Goal: Information Seeking & Learning: Learn about a topic

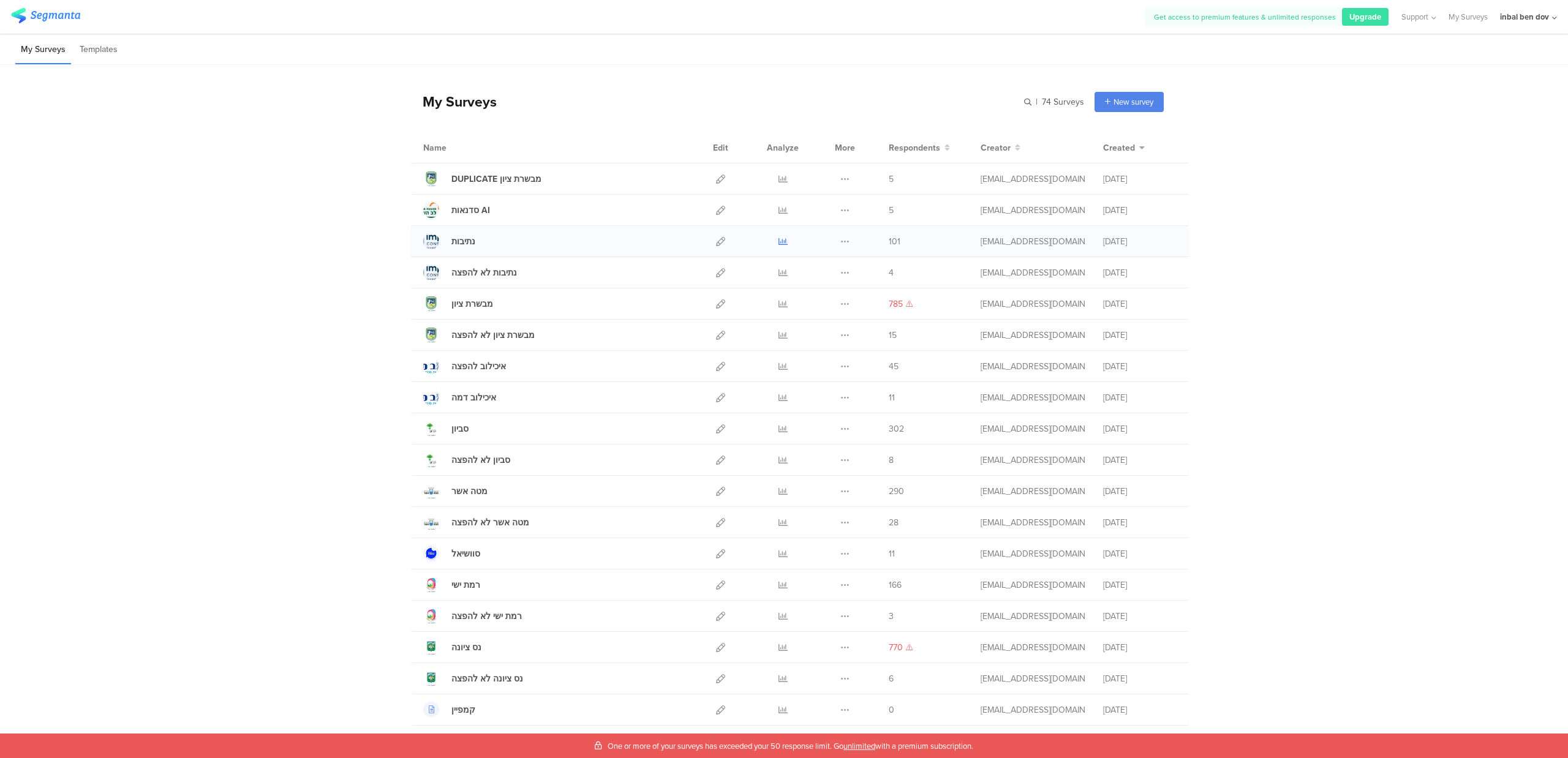
click at [778, 247] on link at bounding box center [783, 241] width 9 height 31
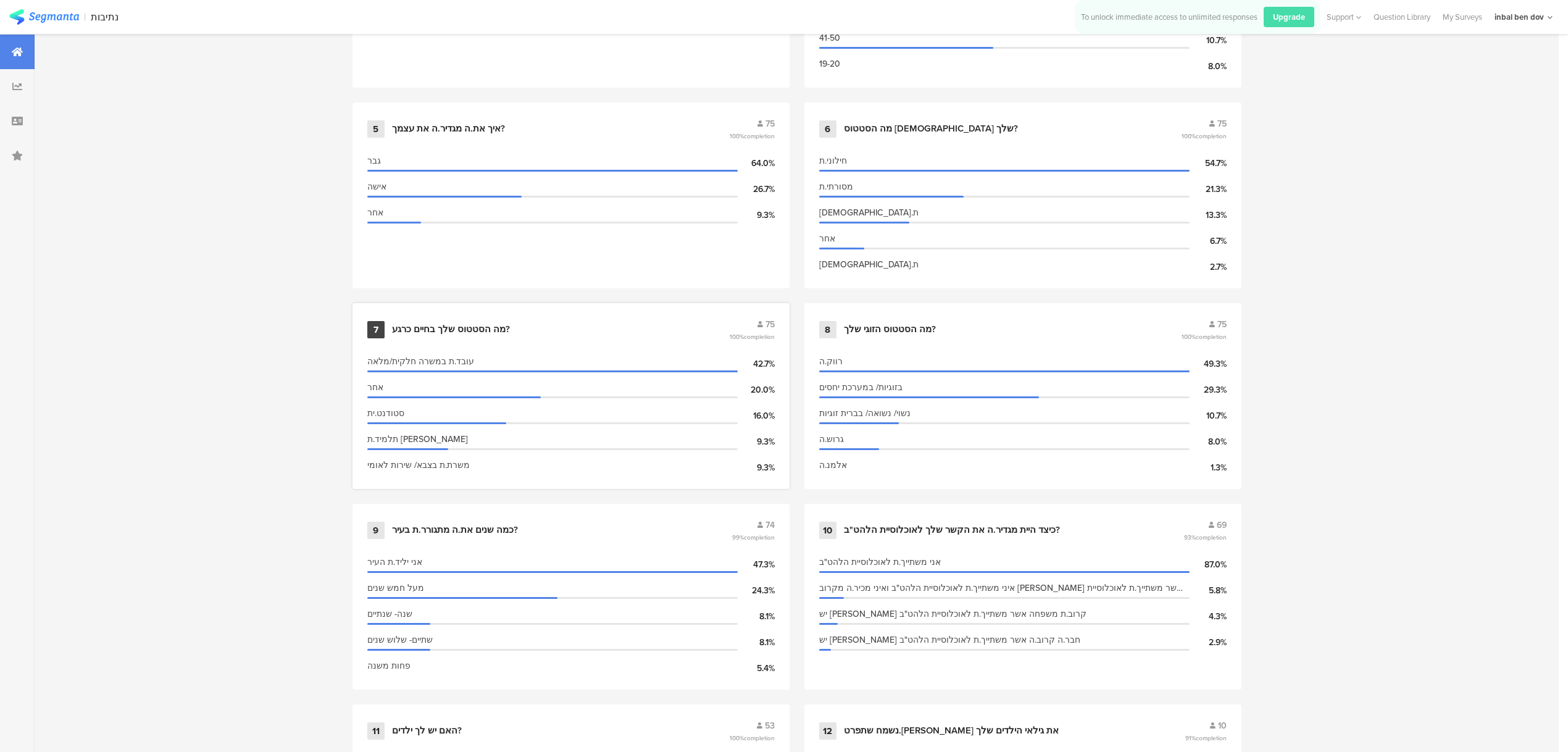
scroll to position [905, 0]
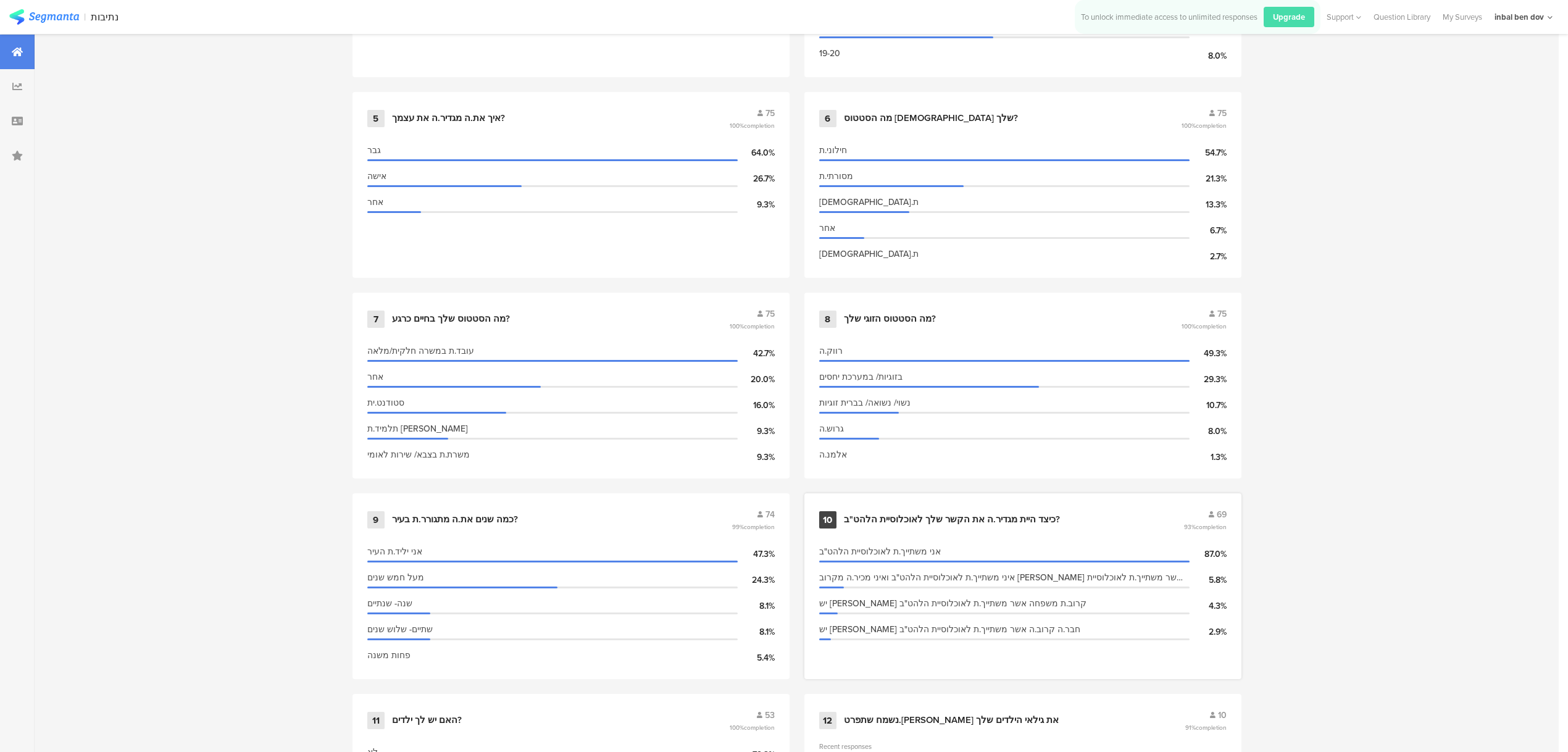
click at [964, 514] on div "כיצד היית מגדיר.ה את הקשר שלך לאוכלוסיית הלהט"ב?" at bounding box center [952, 519] width 216 height 13
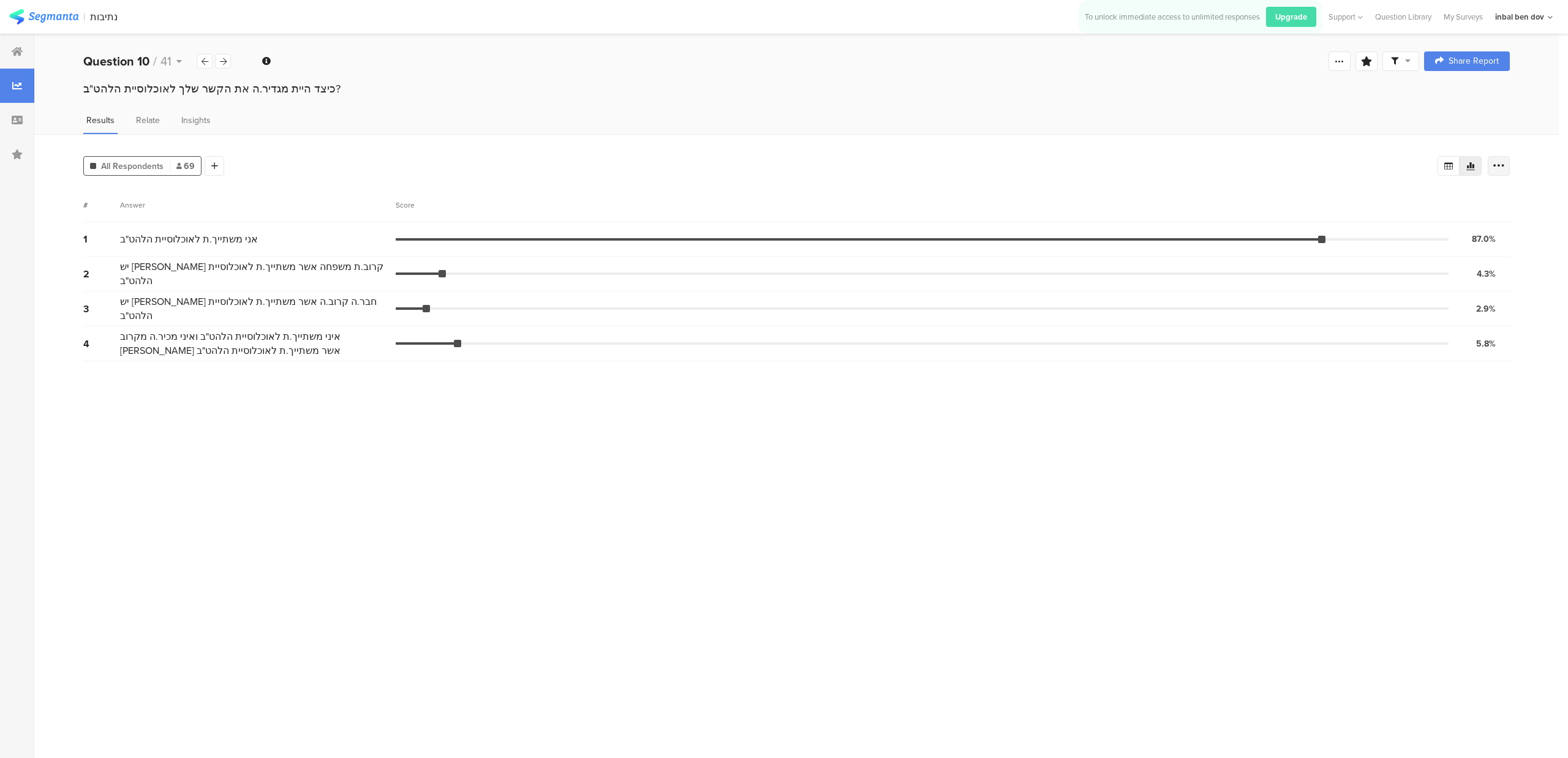
click at [1492, 157] on div at bounding box center [1499, 166] width 22 height 20
click at [1490, 249] on span at bounding box center [1489, 251] width 18 height 9
click at [1044, 164] on div "All Respondents 69 Add Segment" at bounding box center [760, 163] width 1354 height 25
click at [226, 69] on div "Question 10 / 41" at bounding box center [157, 61] width 148 height 18
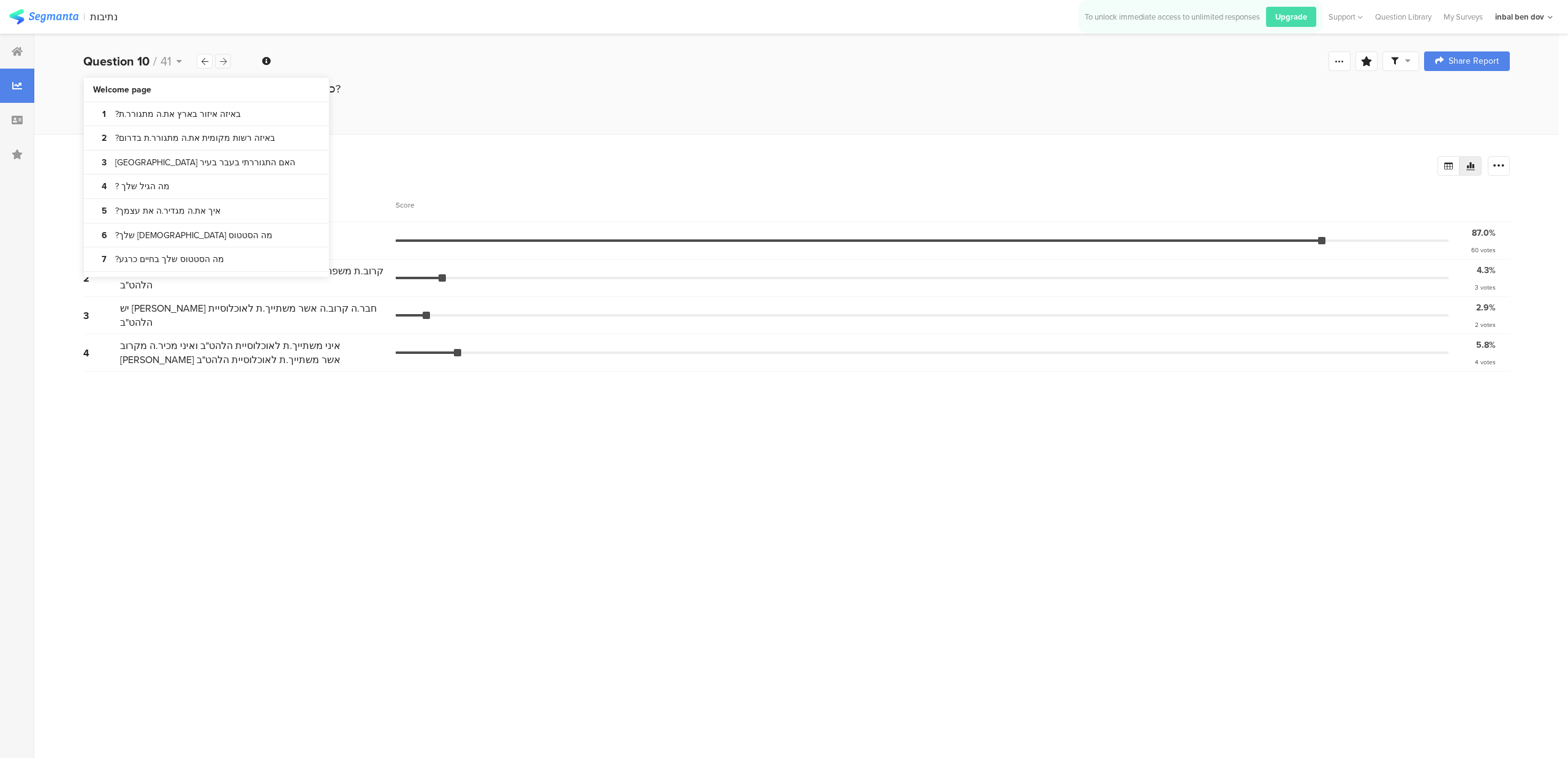
click at [221, 65] on div at bounding box center [223, 61] width 16 height 15
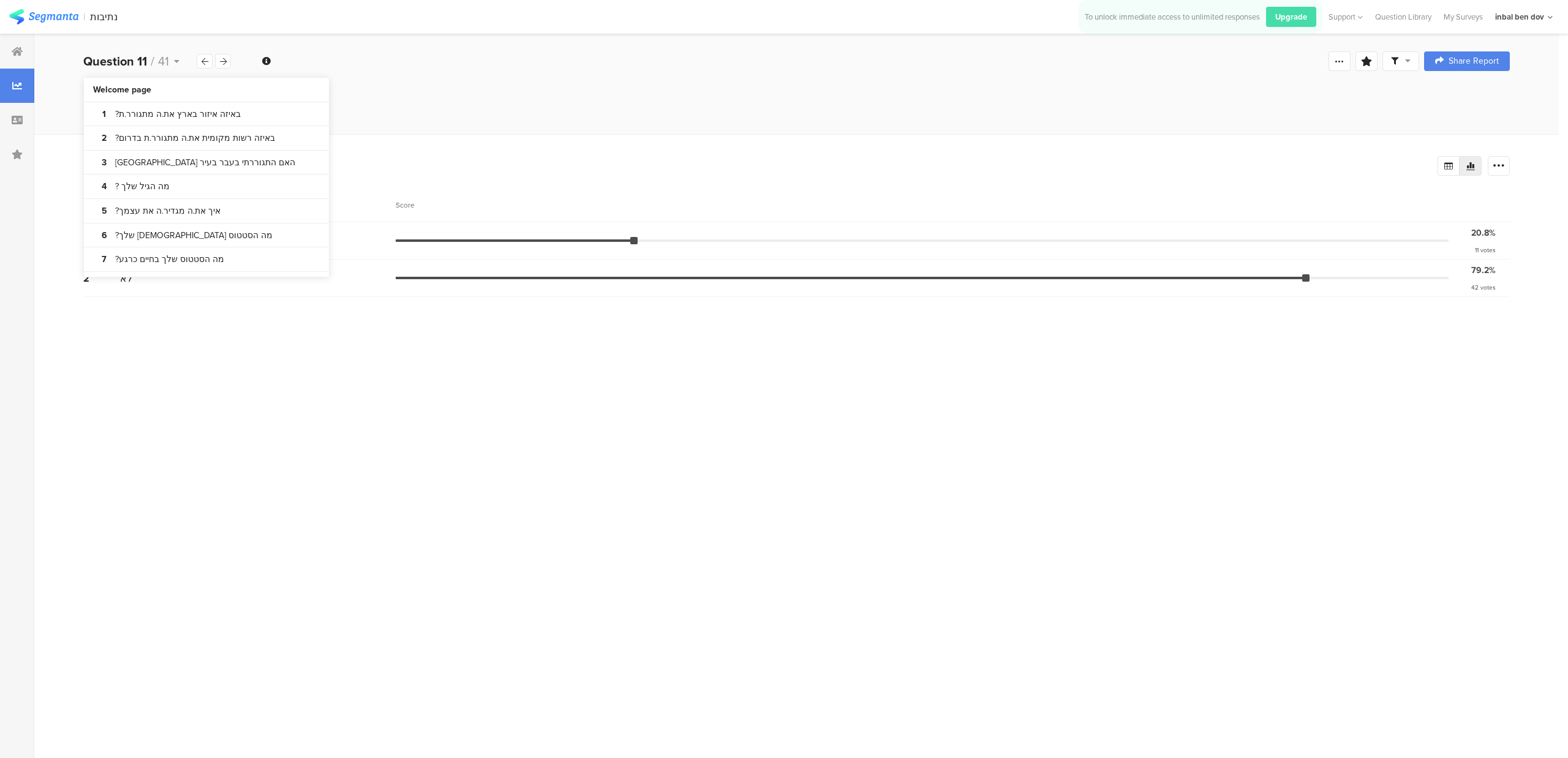
click at [612, 146] on div "All Respondents 53 Add Segment # Answer Score 1 כן 20.8% 11 votes 2 לא 79.2% 42…" at bounding box center [796, 446] width 1524 height 624
click at [226, 58] on div at bounding box center [223, 61] width 16 height 15
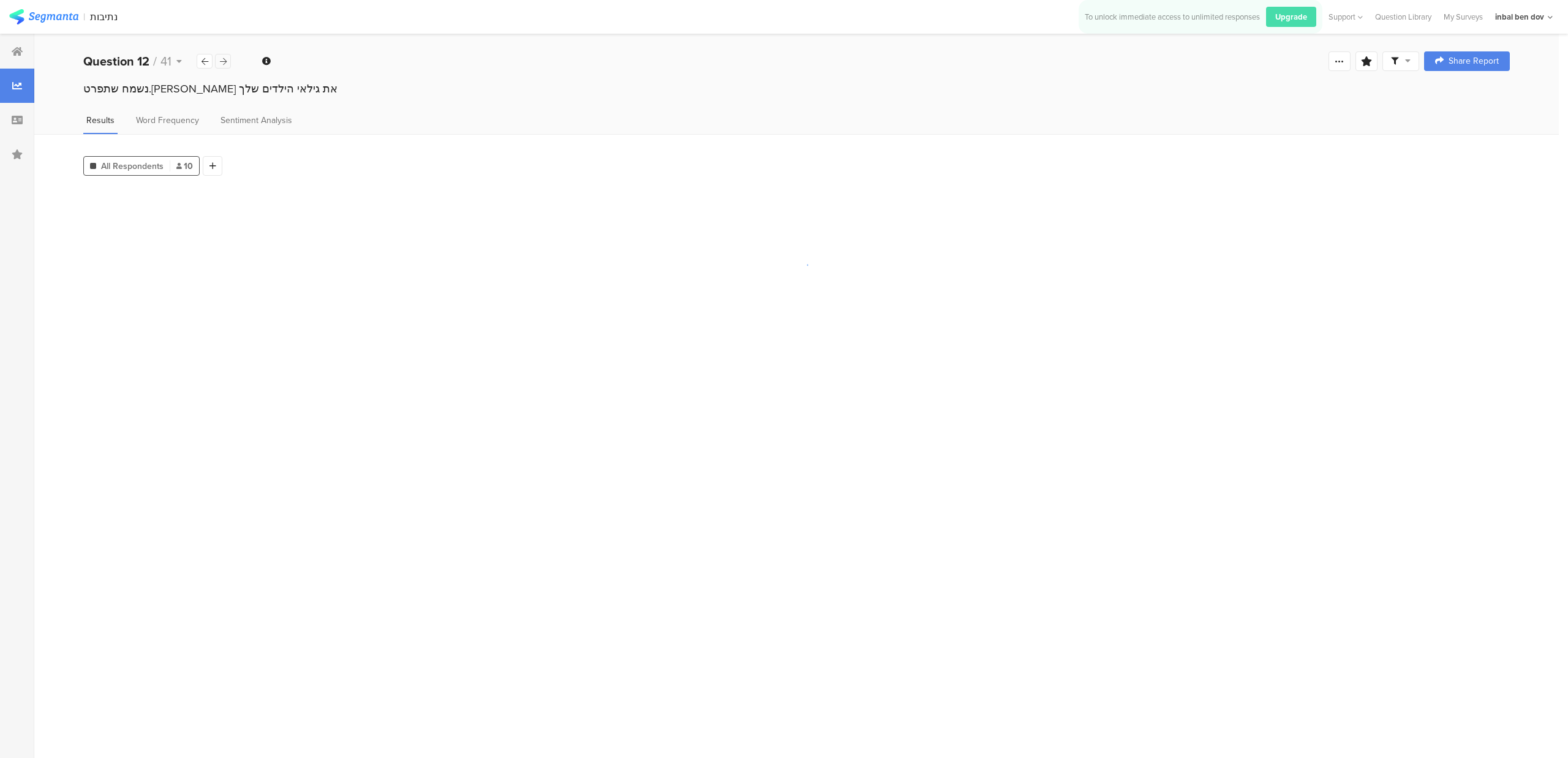
click at [226, 58] on div at bounding box center [223, 61] width 16 height 15
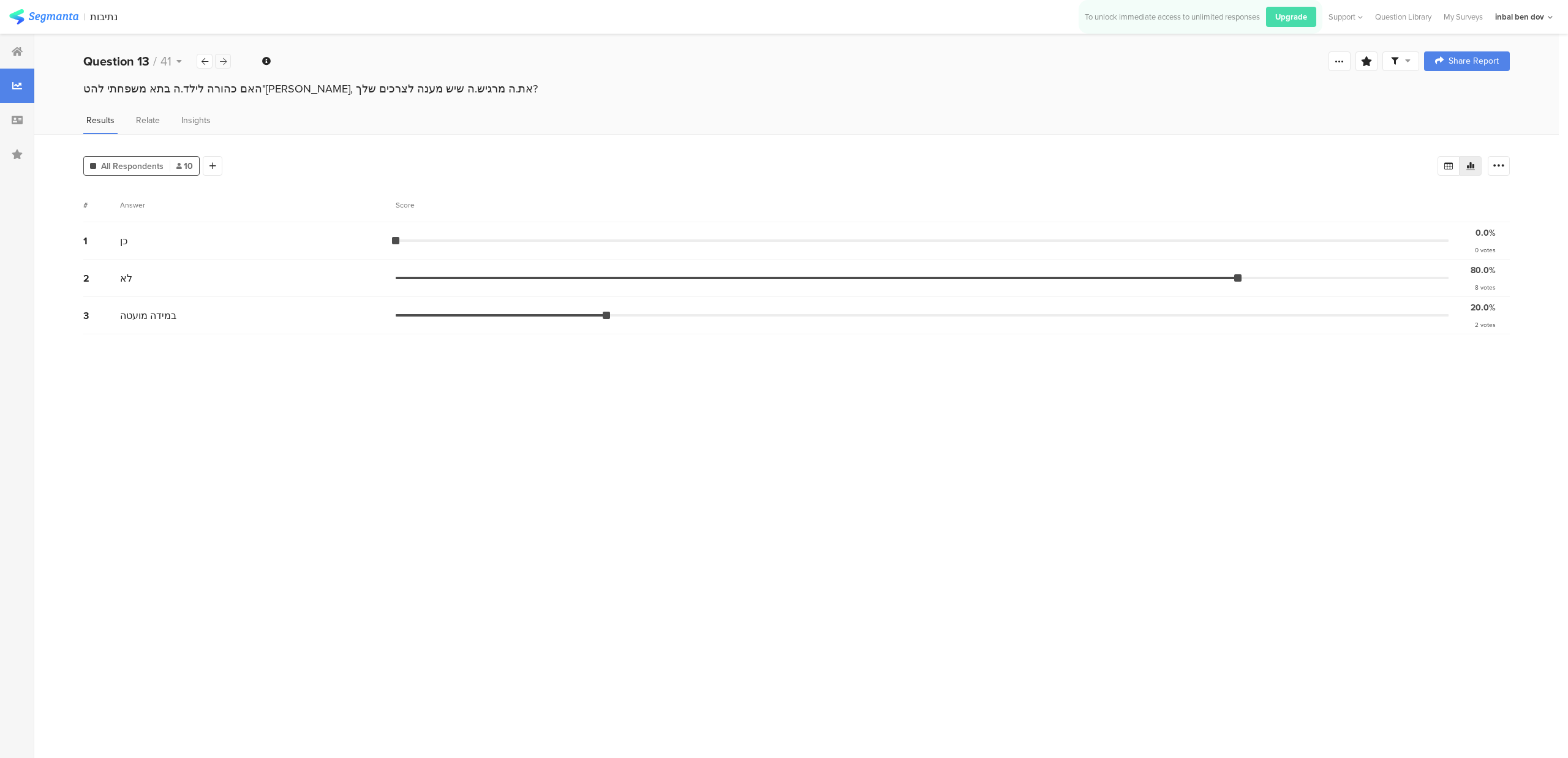
click at [226, 58] on div at bounding box center [223, 61] width 16 height 15
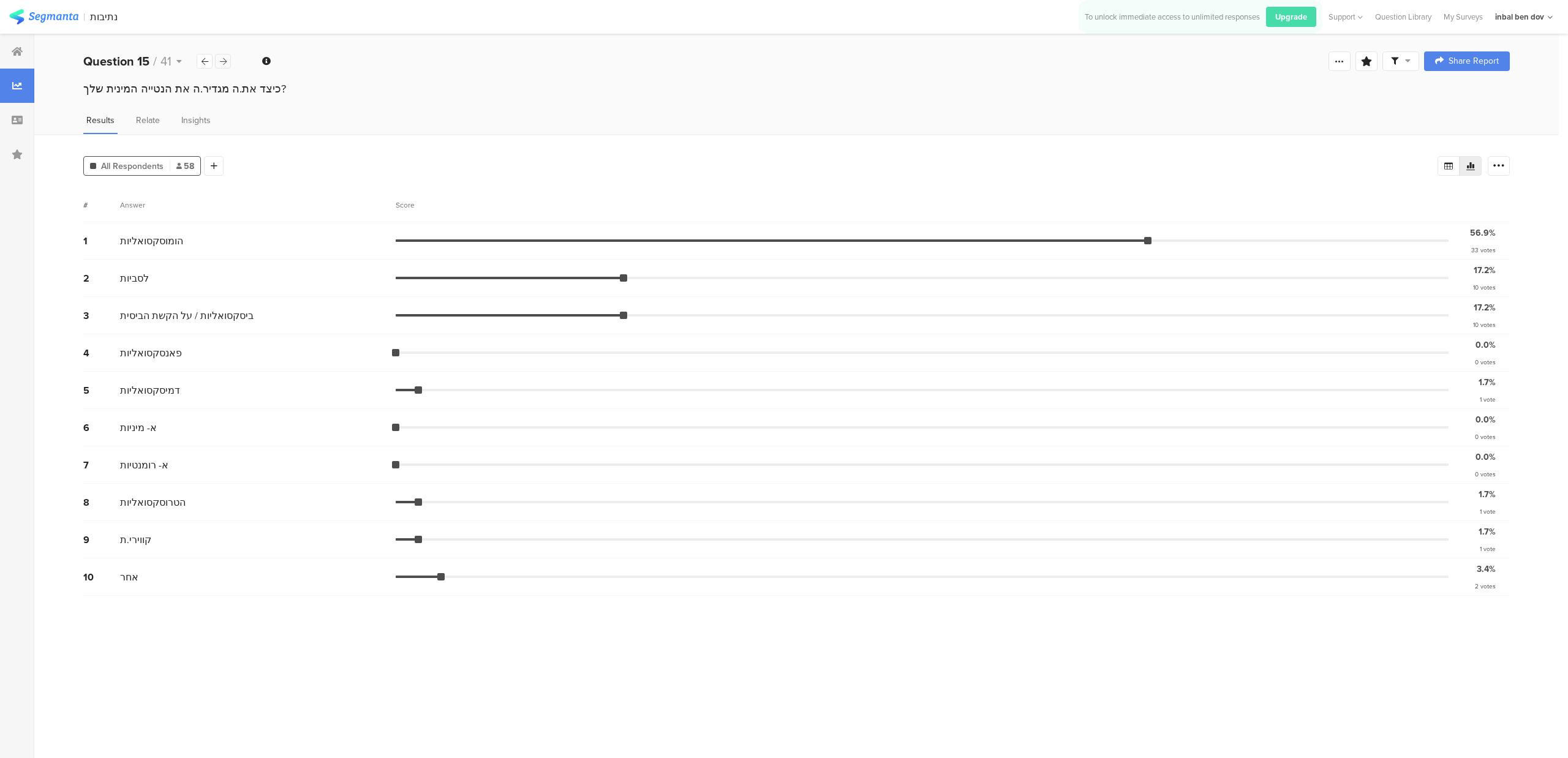
click at [226, 58] on div at bounding box center [223, 61] width 16 height 15
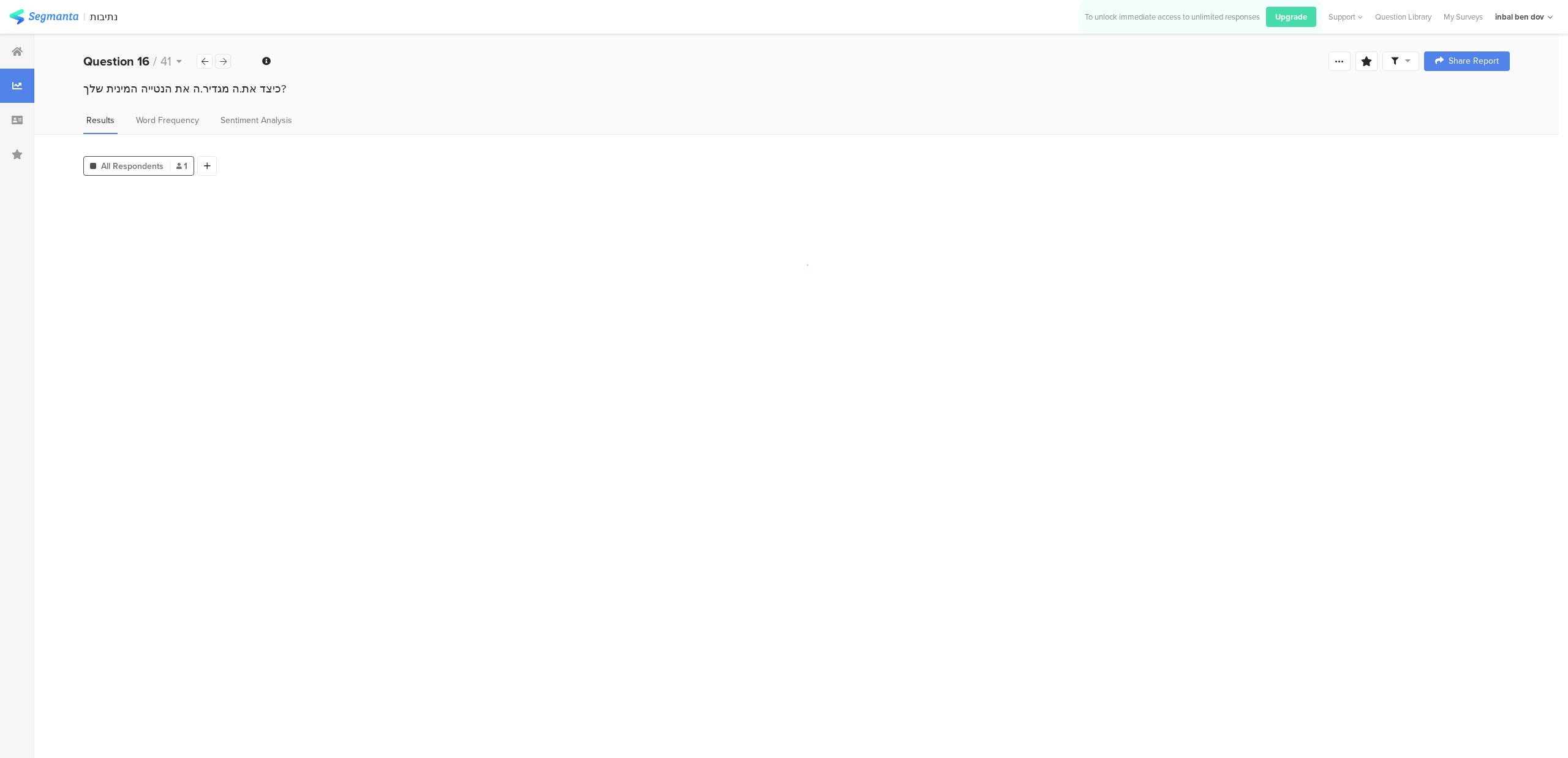
click at [226, 58] on div at bounding box center [223, 61] width 16 height 15
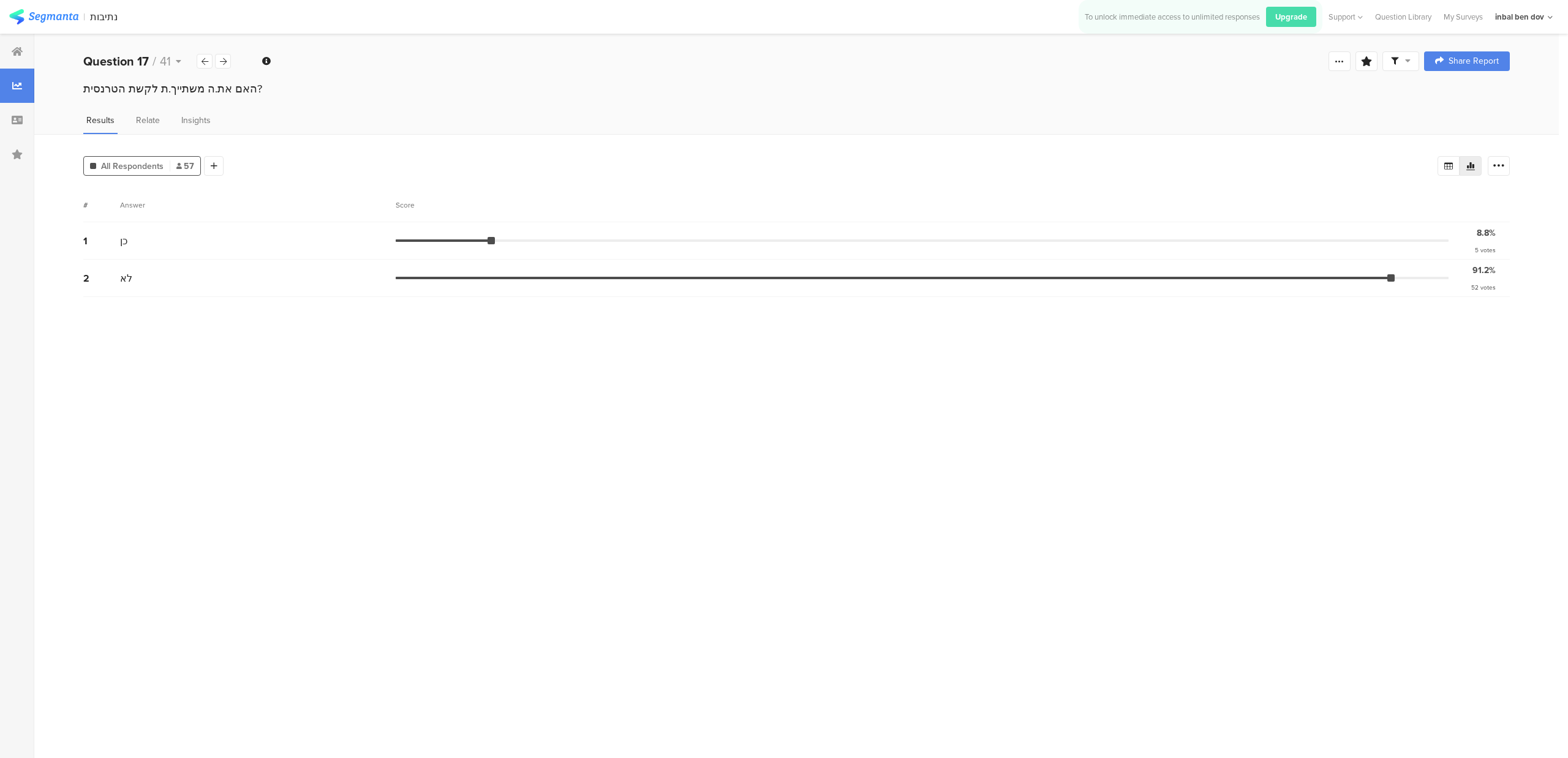
click at [174, 70] on div "Question 17 / 41 Question Type Multiple Choice Required This question was requi…" at bounding box center [796, 61] width 1524 height 39
click at [177, 63] on icon at bounding box center [179, 61] width 6 height 9
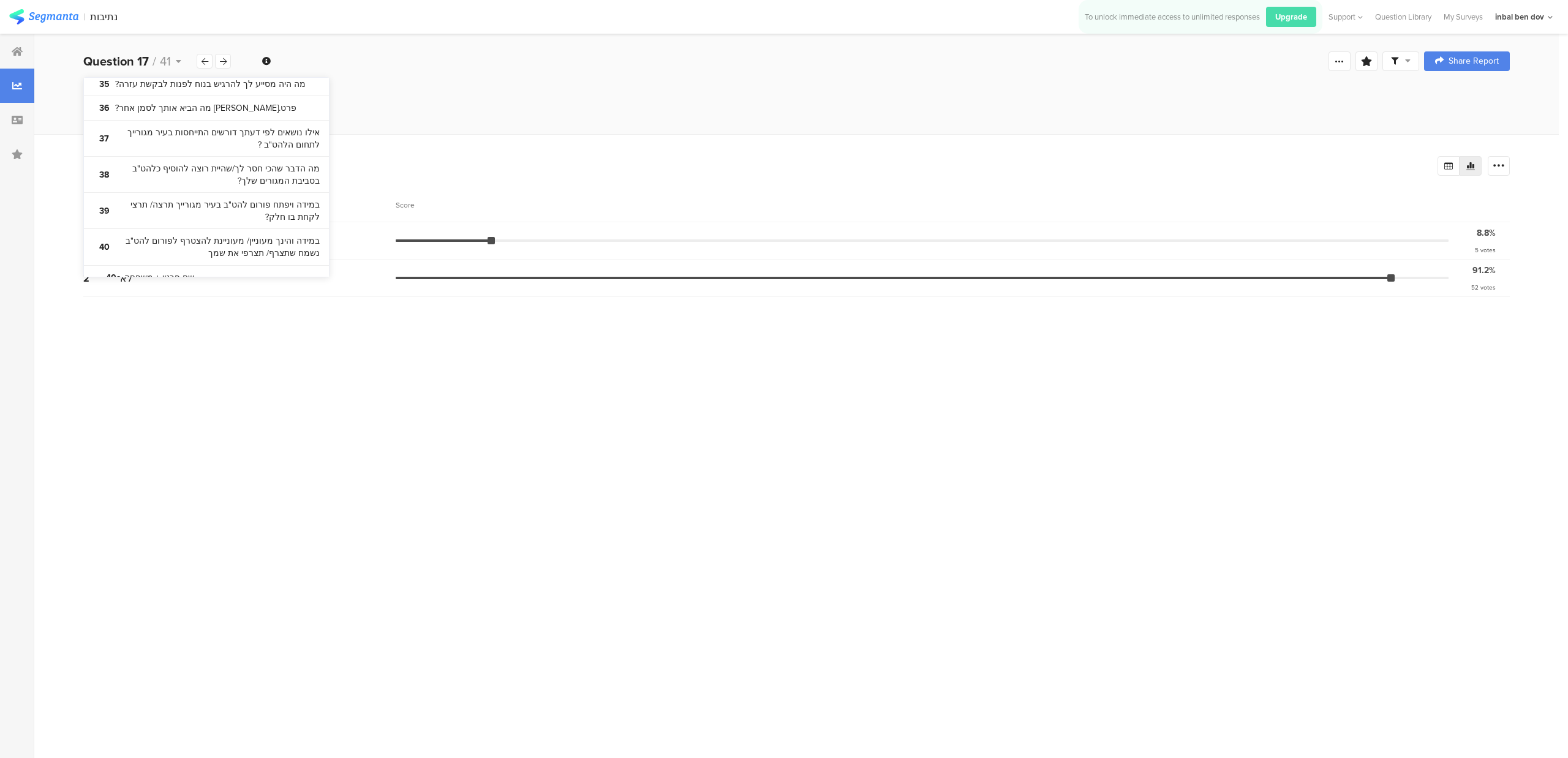
scroll to position [1590, 0]
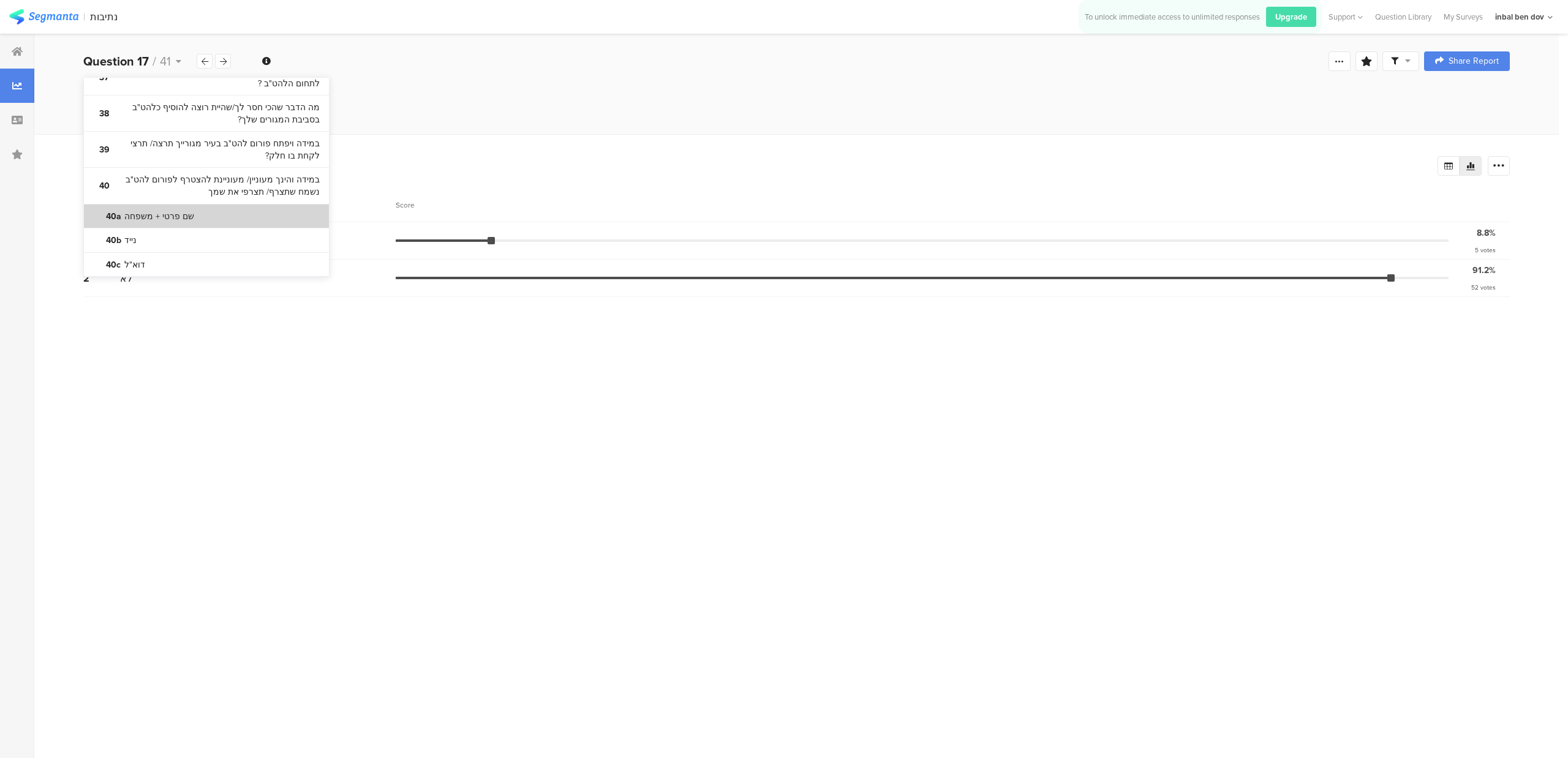
click at [142, 211] on bdi "שם פרטי + משפחה" at bounding box center [159, 217] width 70 height 12
